Goal: Task Accomplishment & Management: Manage account settings

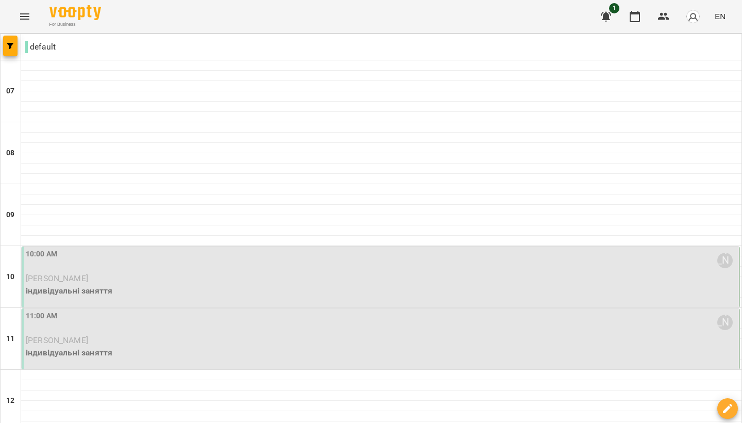
click at [498, 273] on p "[PERSON_NAME]" at bounding box center [381, 278] width 711 height 12
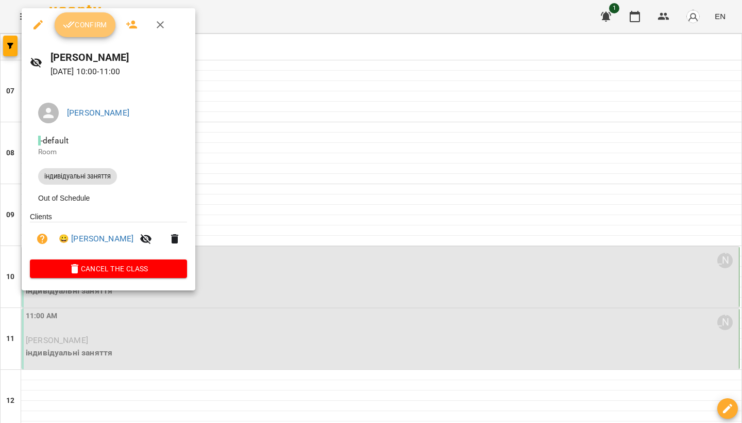
click at [77, 25] on span "Confirm" at bounding box center [85, 25] width 44 height 12
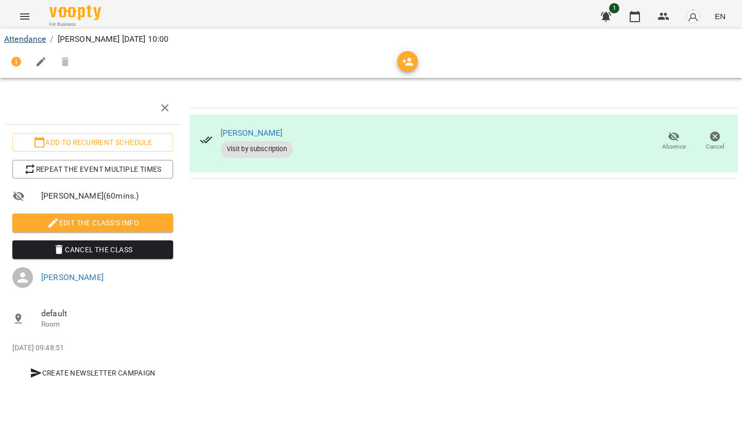
click at [38, 41] on link "Attendance" at bounding box center [25, 39] width 42 height 10
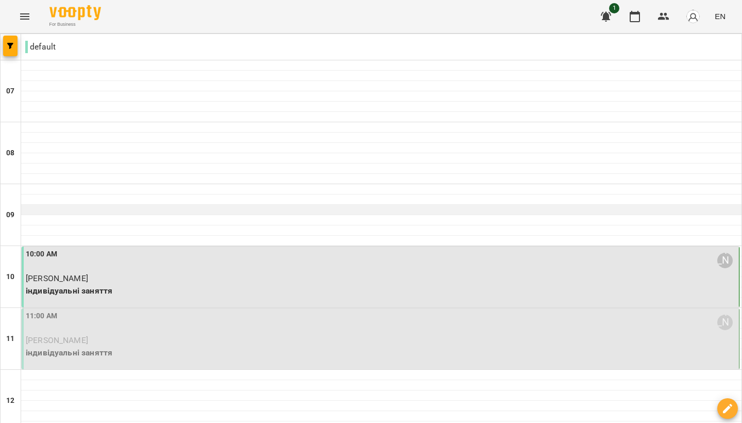
scroll to position [81, 0]
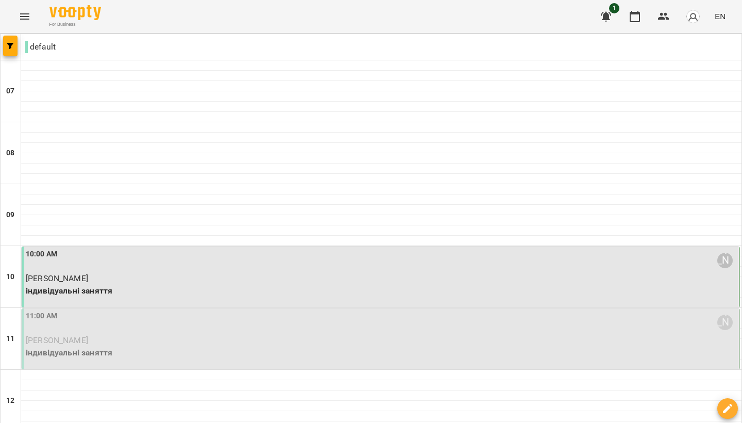
click at [568, 334] on p "[PERSON_NAME]" at bounding box center [381, 340] width 711 height 12
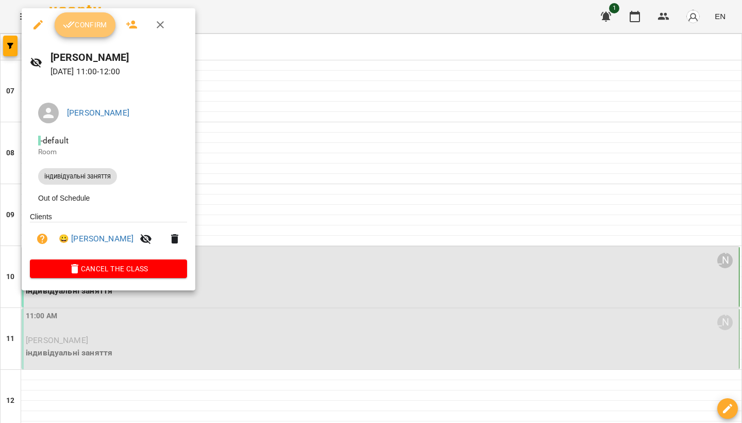
click at [95, 29] on span "Confirm" at bounding box center [85, 25] width 44 height 12
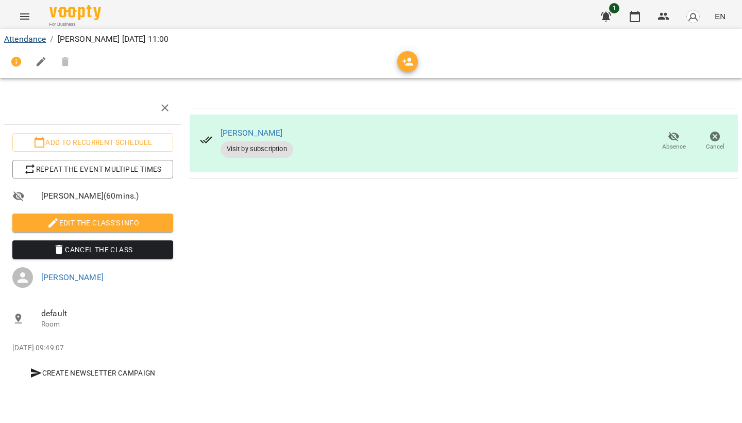
click at [27, 36] on link "Attendance" at bounding box center [25, 39] width 42 height 10
